Goal: Task Accomplishment & Management: Use online tool/utility

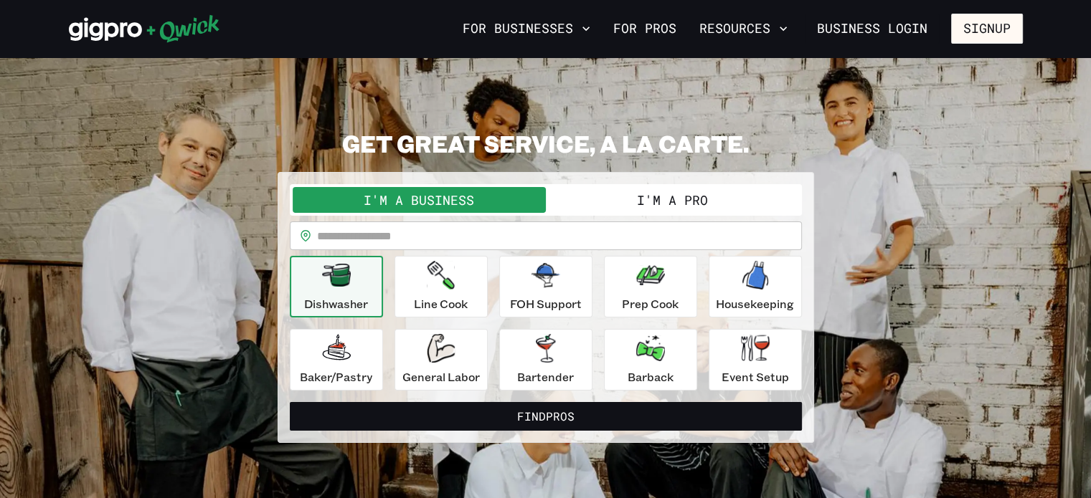
click at [643, 197] on button "I'm a Pro" at bounding box center [672, 200] width 253 height 26
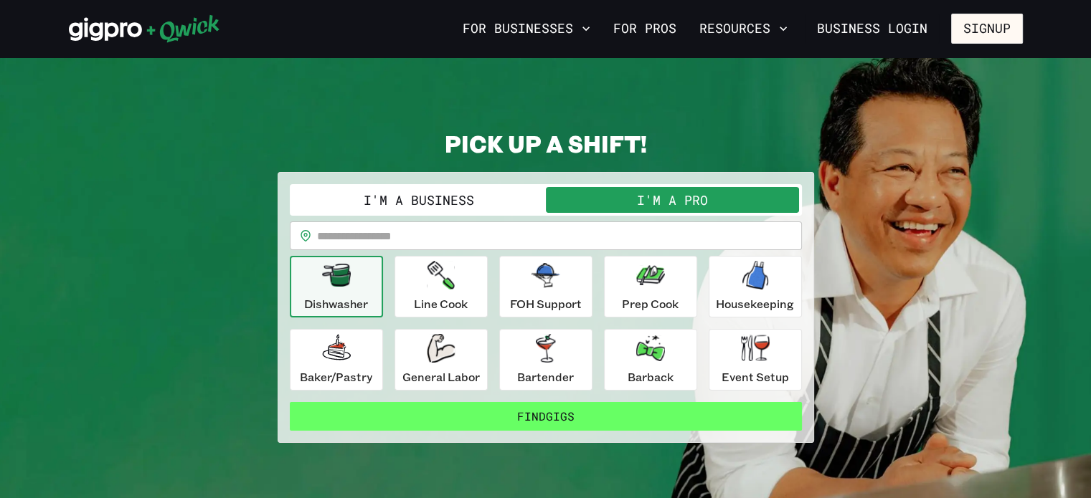
click at [619, 410] on button "Find Gigs" at bounding box center [546, 416] width 512 height 29
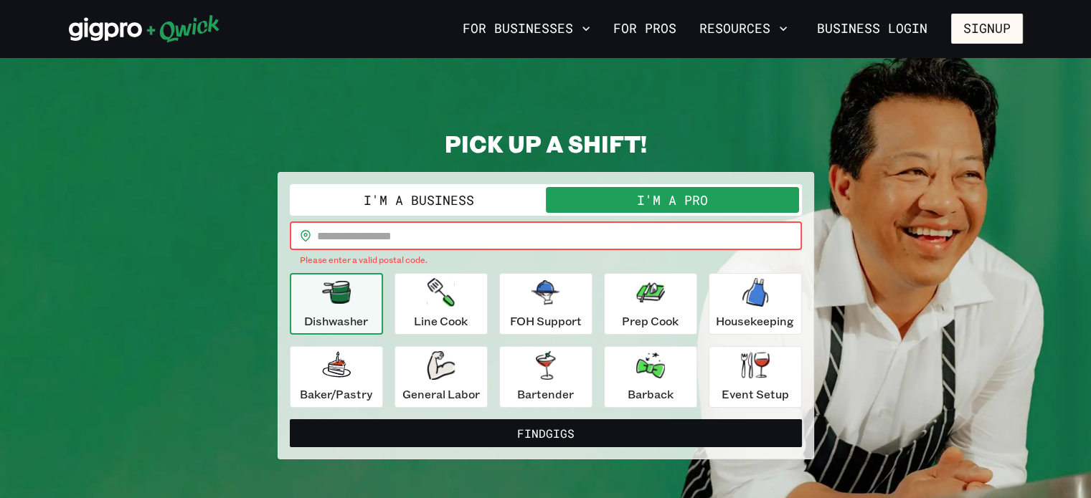
click at [551, 232] on input "text" at bounding box center [559, 236] width 485 height 29
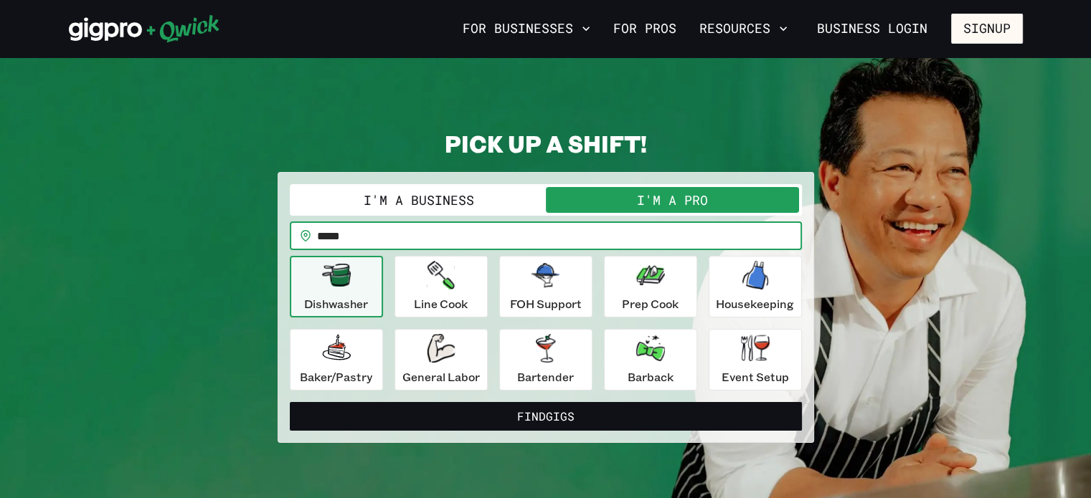
type input "*****"
click at [290, 402] on button "Find Gigs" at bounding box center [546, 416] width 512 height 29
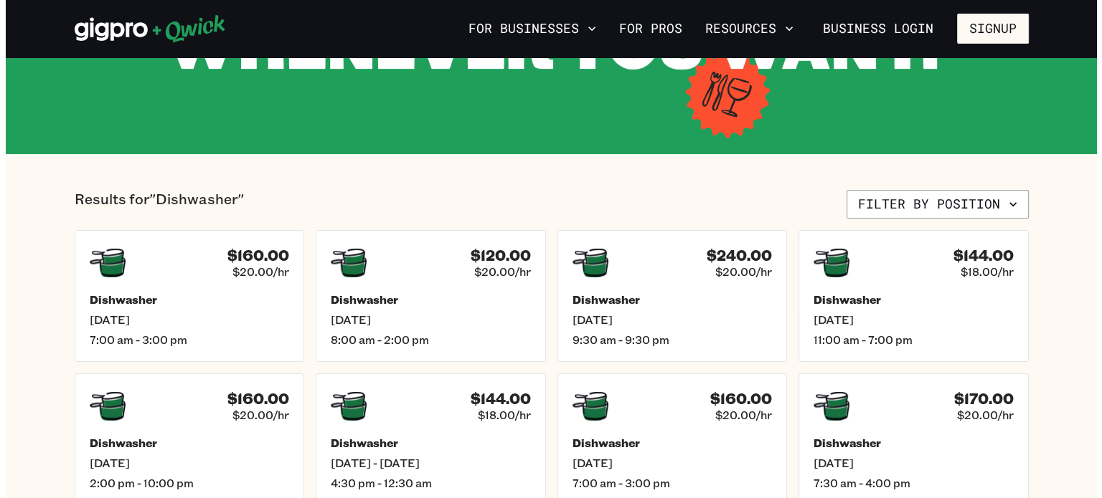
scroll to position [226, 0]
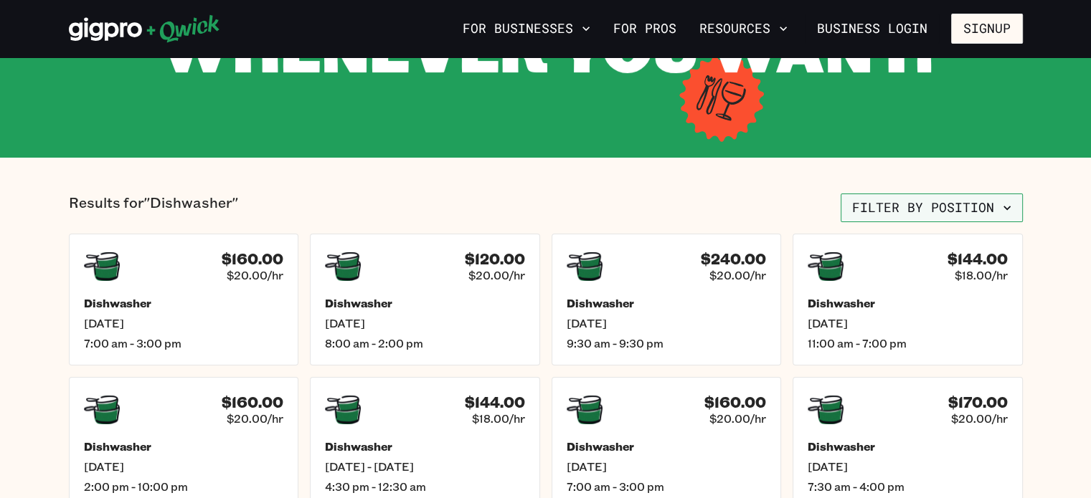
click at [958, 207] on button "Filter by position" at bounding box center [932, 208] width 182 height 29
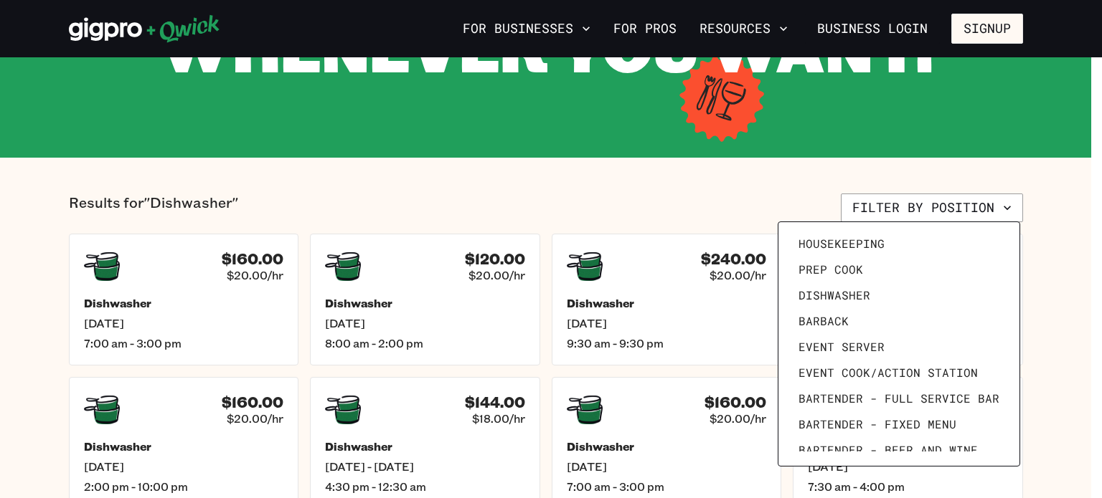
scroll to position [189, 0]
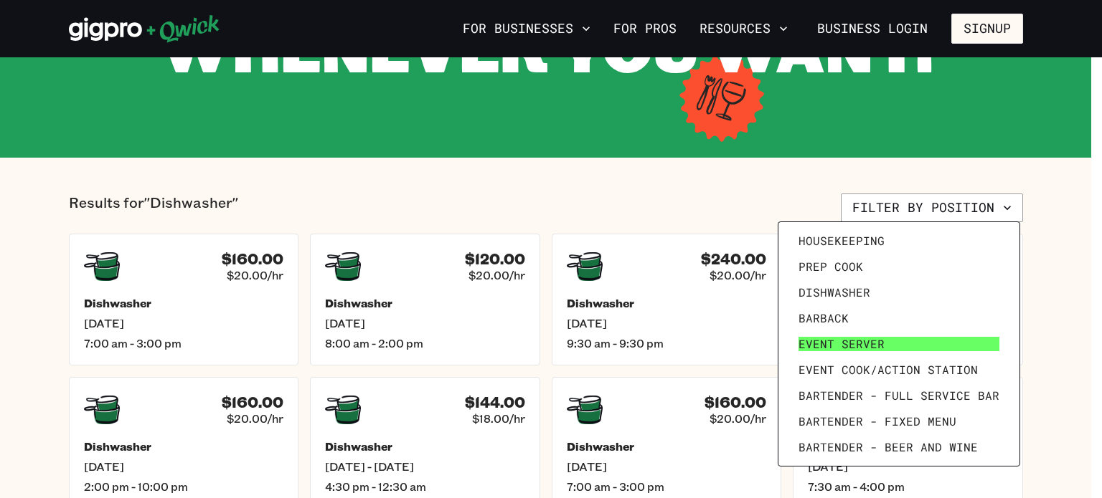
click at [944, 353] on link "Event Server" at bounding box center [899, 344] width 212 height 26
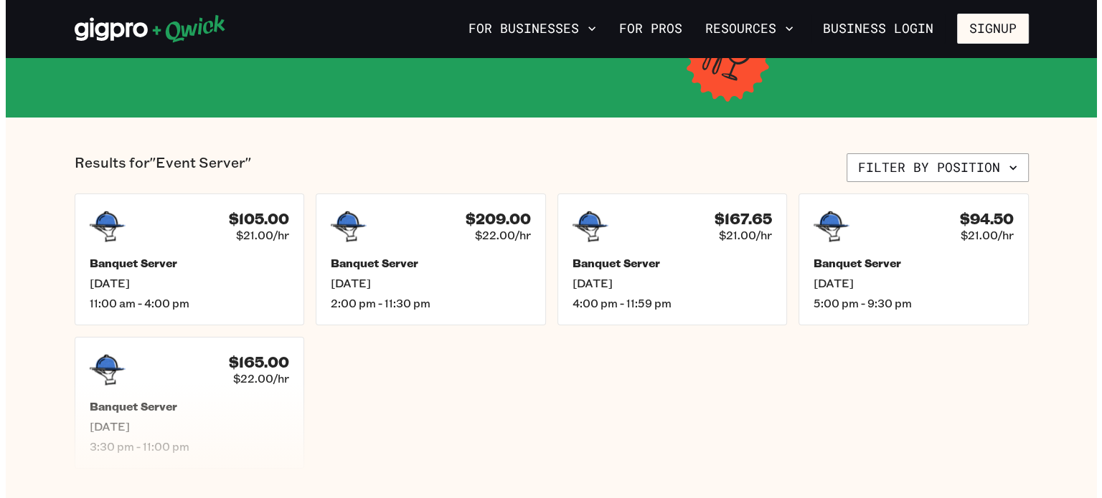
scroll to position [263, 0]
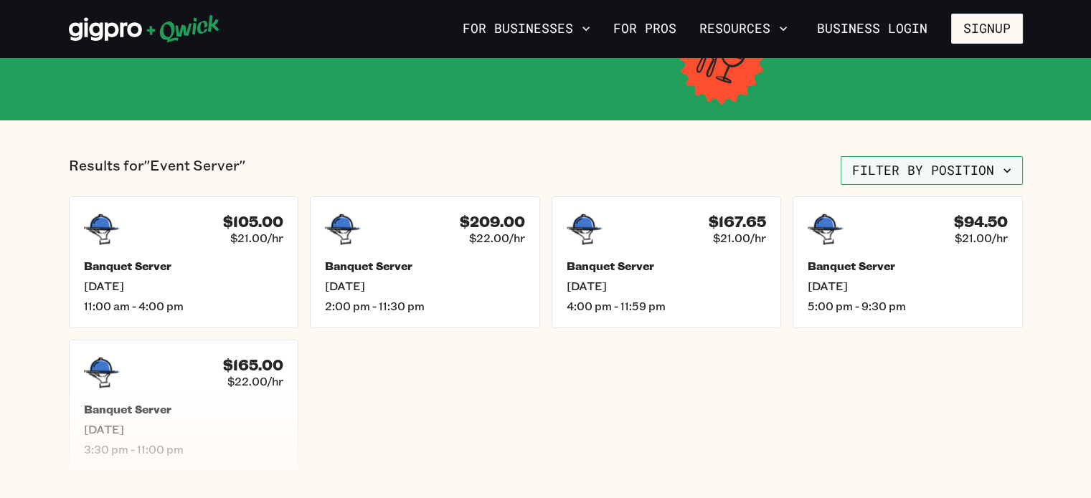
click at [1006, 176] on icon "button" at bounding box center [1007, 171] width 14 height 14
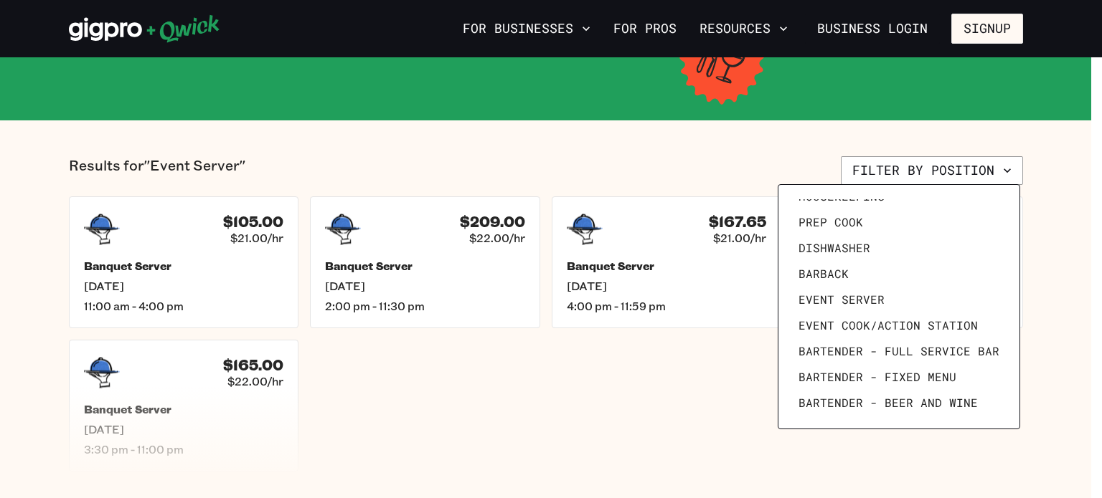
scroll to position [198, 0]
click at [967, 323] on span "Event Cook/Action Station" at bounding box center [887, 324] width 179 height 14
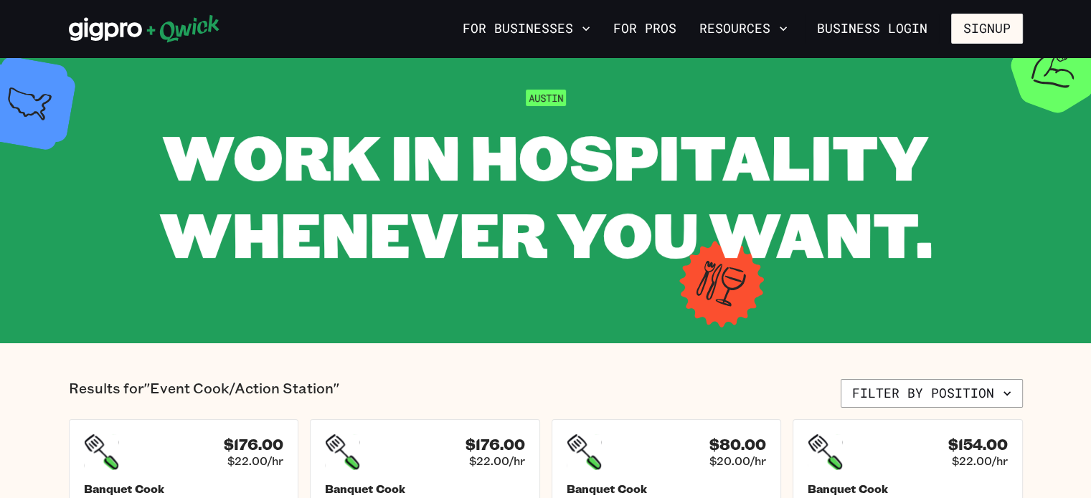
scroll to position [19, 0]
